Goal: Entertainment & Leisure: Browse casually

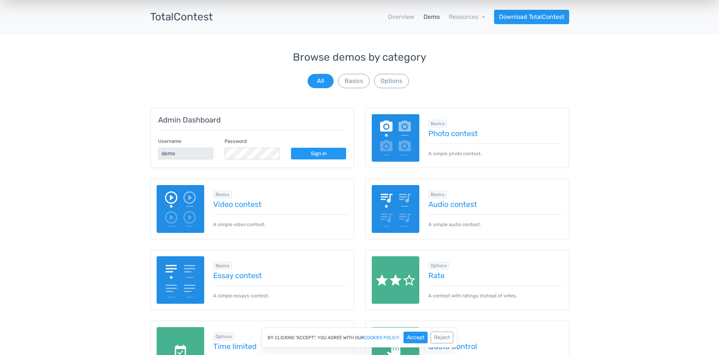
scroll to position [36, 0]
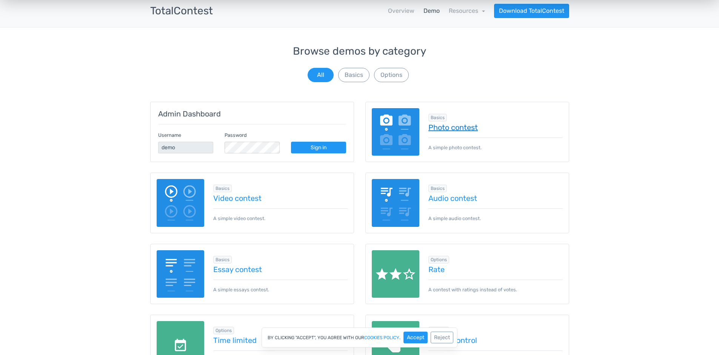
click at [449, 129] on link "Photo contest" at bounding box center [495, 127] width 134 height 8
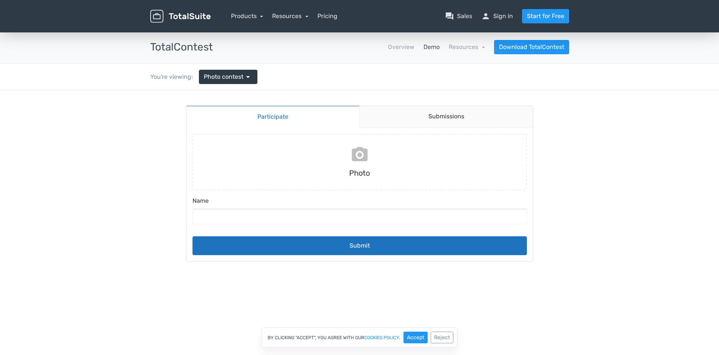
click at [358, 151] on input "file" at bounding box center [359, 162] width 340 height 57
click at [249, 15] on link "Products" at bounding box center [247, 15] width 32 height 7
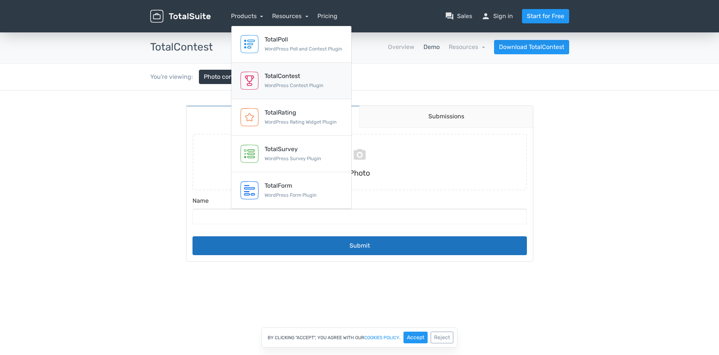
click at [282, 73] on div "TotalContest" at bounding box center [294, 76] width 59 height 9
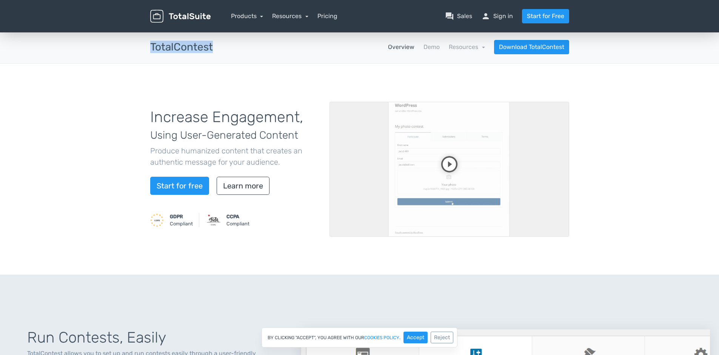
drag, startPoint x: 151, startPoint y: 46, endPoint x: 215, endPoint y: 49, distance: 64.6
click at [215, 49] on div "TotalContest apps" at bounding box center [182, 48] width 74 height 12
copy h3 "TotalContest"
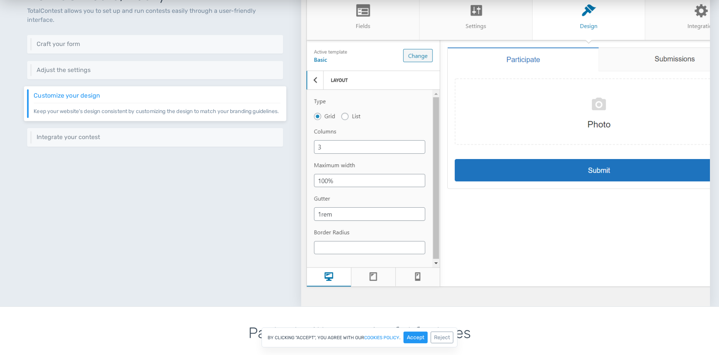
scroll to position [344, 0]
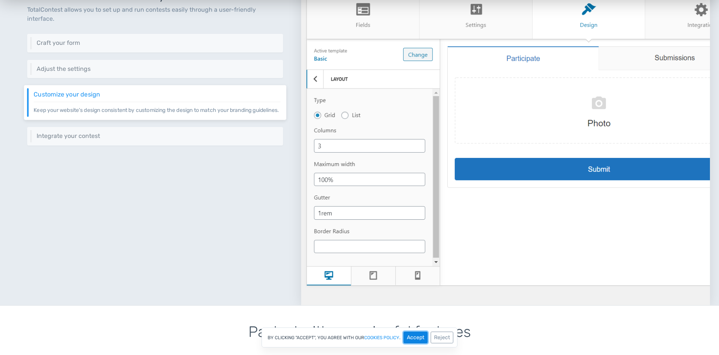
click at [414, 337] on button "Accept" at bounding box center [415, 338] width 24 height 12
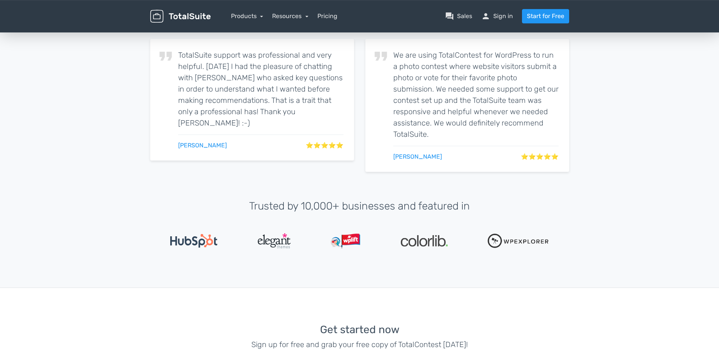
scroll to position [1474, 0]
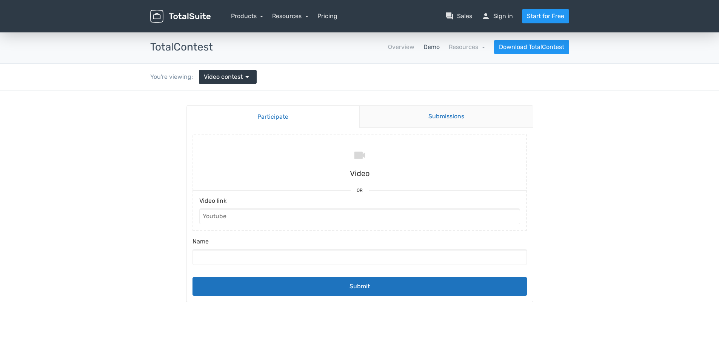
click at [469, 119] on link "Submissions" at bounding box center [446, 117] width 174 height 22
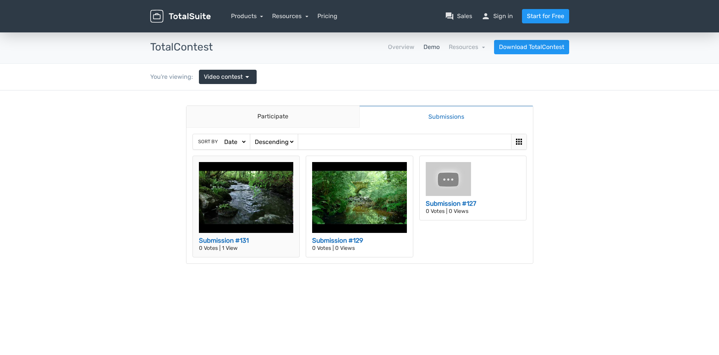
click at [256, 186] on img at bounding box center [246, 197] width 95 height 71
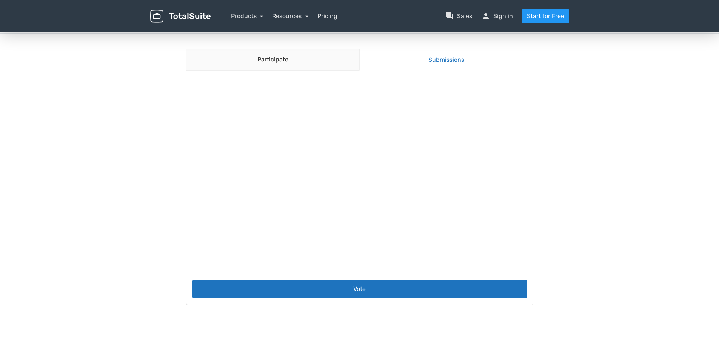
scroll to position [121, 0]
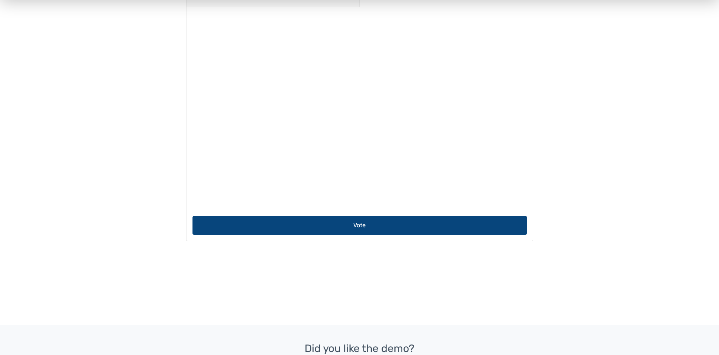
click at [361, 226] on button "Vote" at bounding box center [359, 225] width 334 height 19
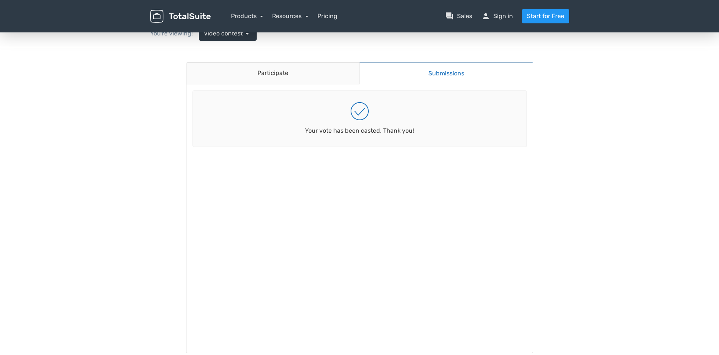
scroll to position [42, 0]
click at [283, 75] on link "Participate" at bounding box center [272, 75] width 173 height 22
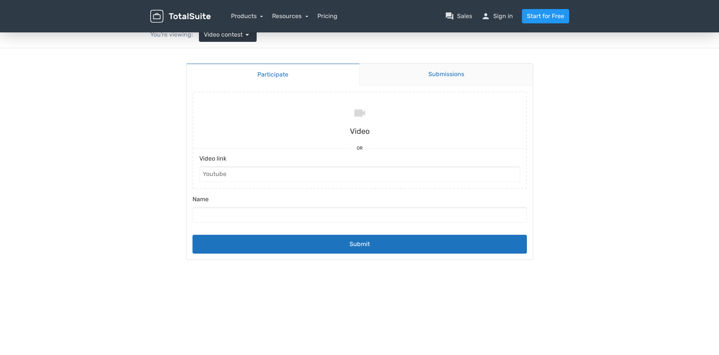
click at [461, 76] on link "Submissions" at bounding box center [446, 75] width 174 height 22
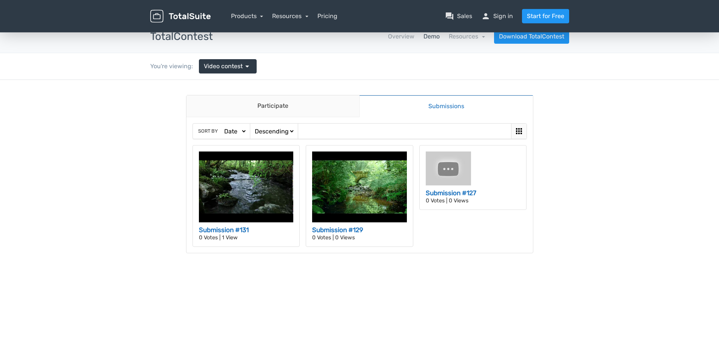
scroll to position [0, 0]
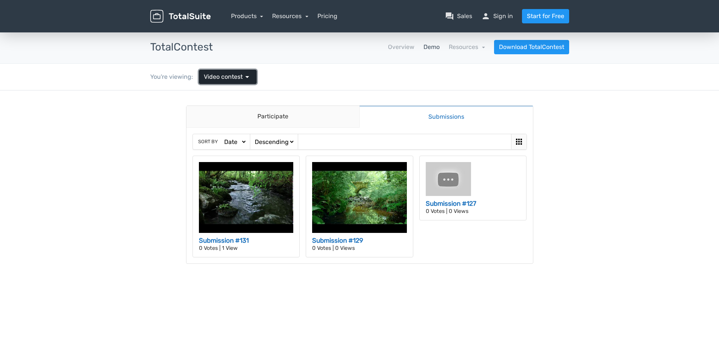
click at [243, 78] on span "arrow_drop_down" at bounding box center [247, 76] width 9 height 9
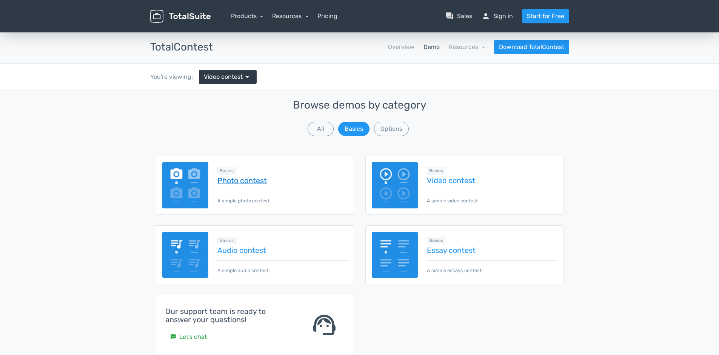
click at [243, 181] on link "Photo contest" at bounding box center [282, 181] width 130 height 8
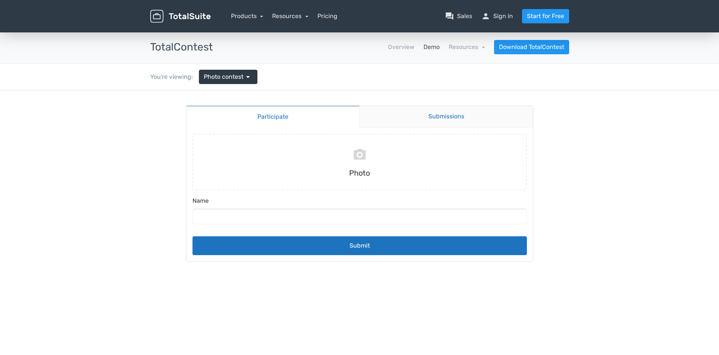
click at [423, 114] on link "Submissions" at bounding box center [446, 117] width 174 height 22
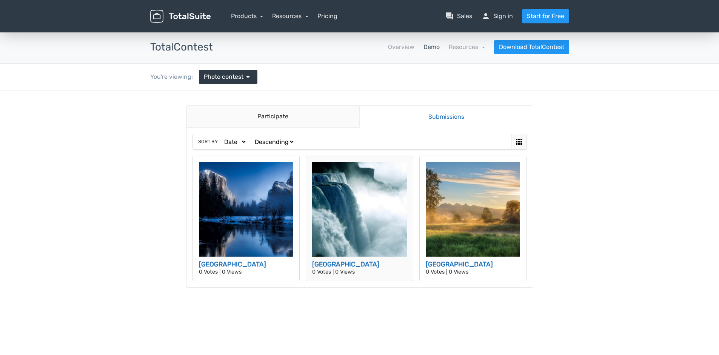
click at [344, 212] on img at bounding box center [359, 209] width 95 height 95
